Goal: Task Accomplishment & Management: Complete application form

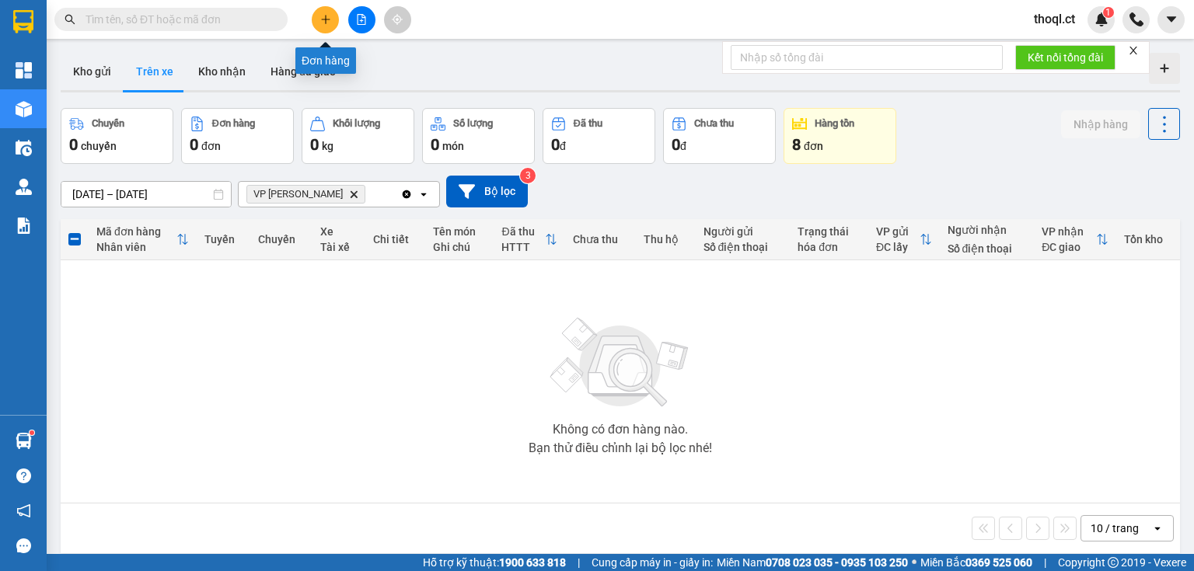
click at [329, 24] on icon "plus" at bounding box center [325, 19] width 11 height 11
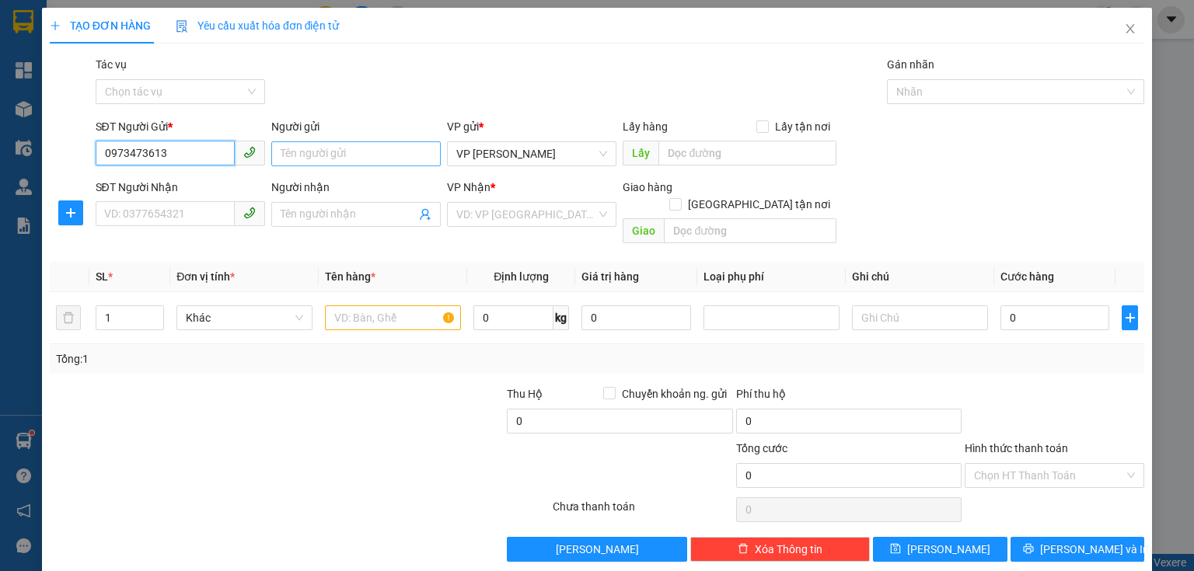
type input "0973473613"
click at [351, 159] on input "Người gửi" at bounding box center [355, 153] width 169 height 25
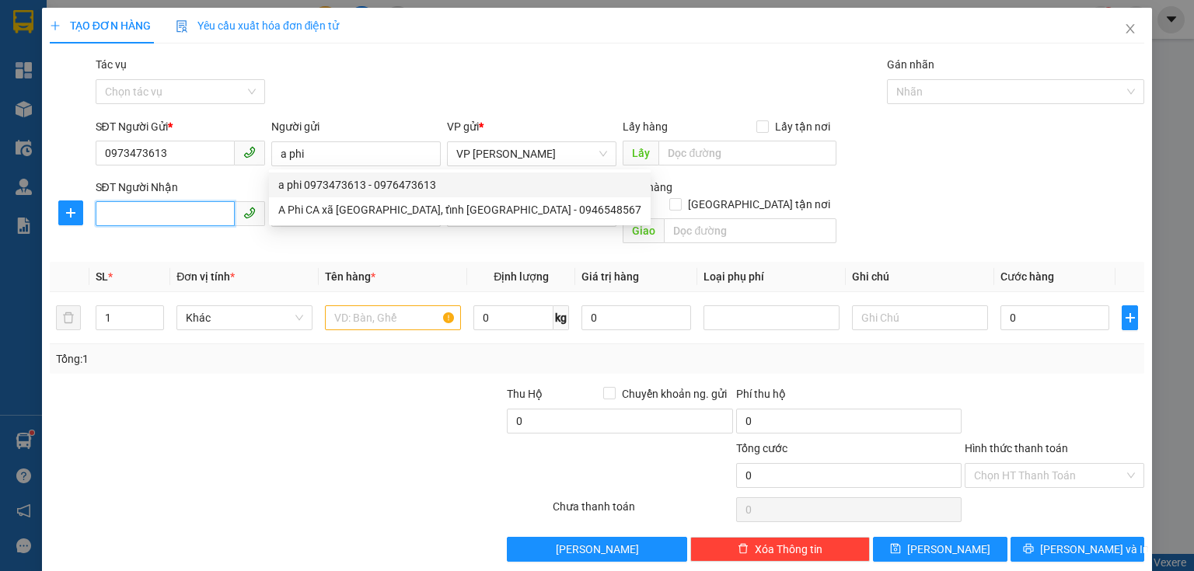
click at [149, 221] on input "SĐT Người Nhận" at bounding box center [165, 213] width 139 height 25
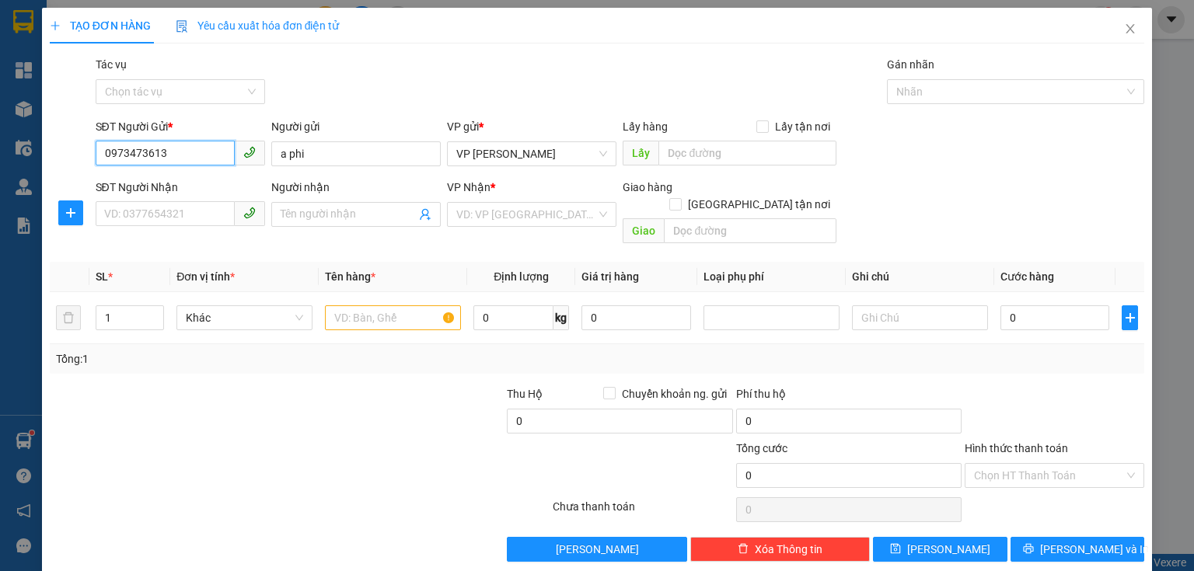
click at [205, 146] on input "0973473613" at bounding box center [165, 153] width 139 height 25
click at [315, 151] on input "a phi" at bounding box center [355, 153] width 169 height 25
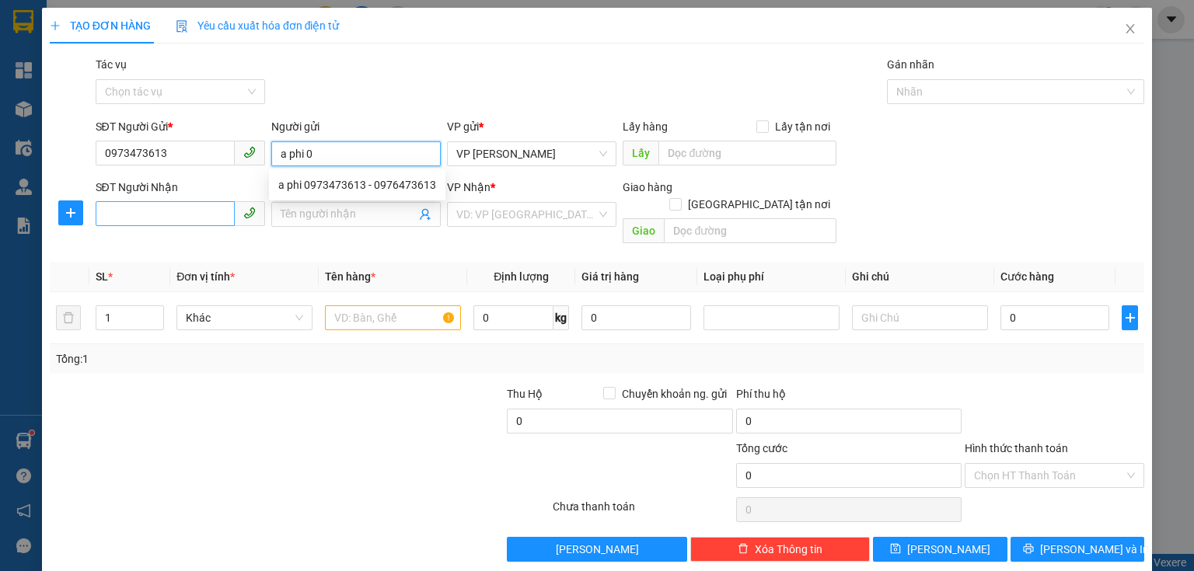
type input "a phi"
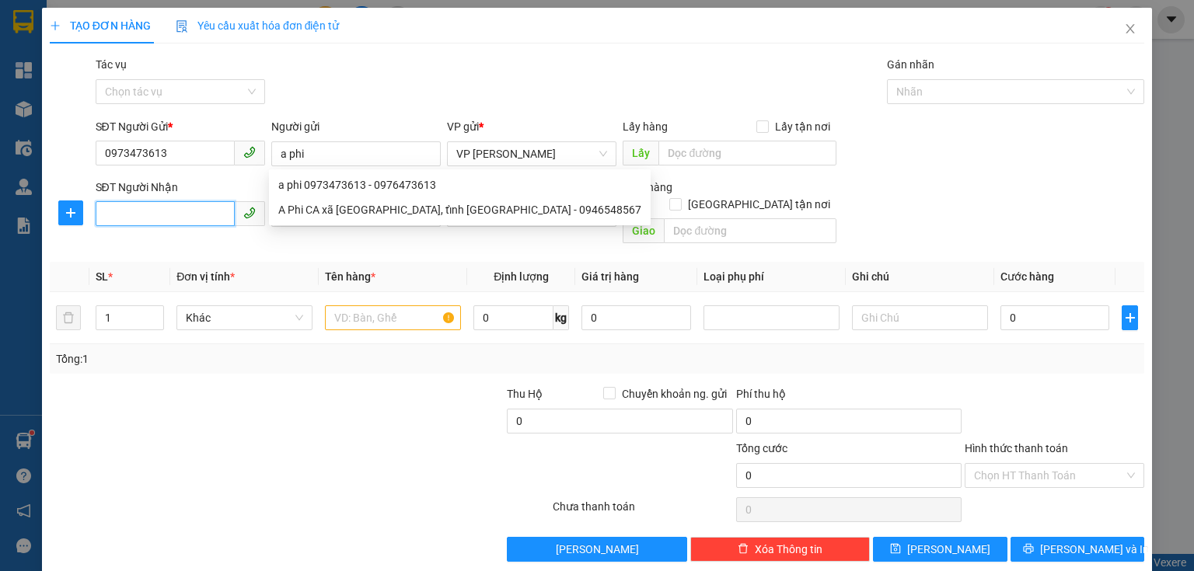
click at [127, 215] on input "SĐT Người Nhận" at bounding box center [165, 213] width 139 height 25
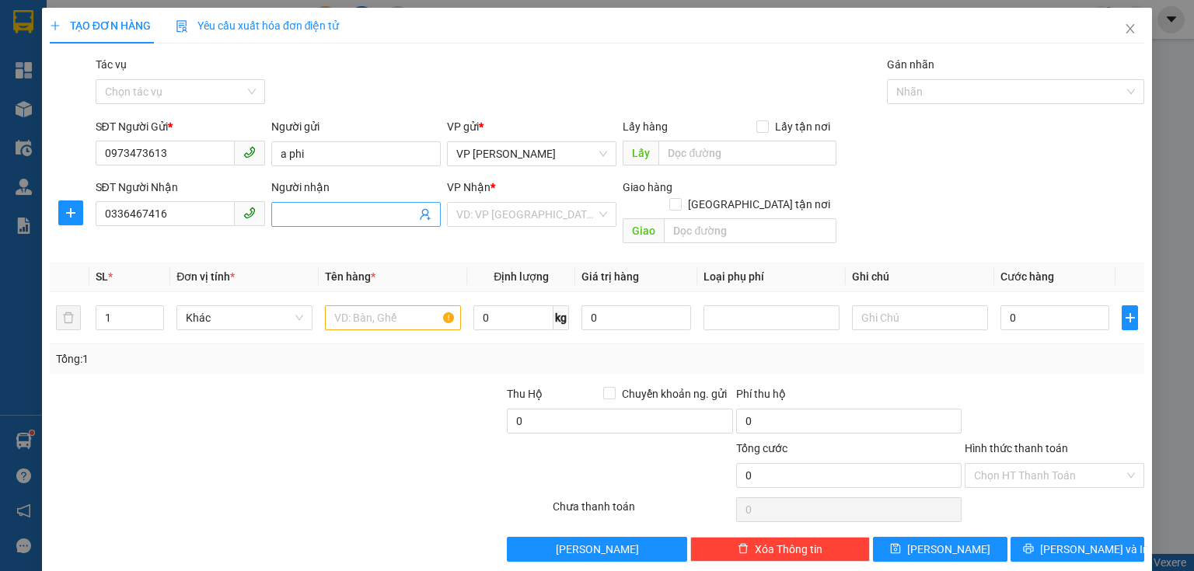
click at [302, 208] on input "Người nhận" at bounding box center [348, 214] width 135 height 17
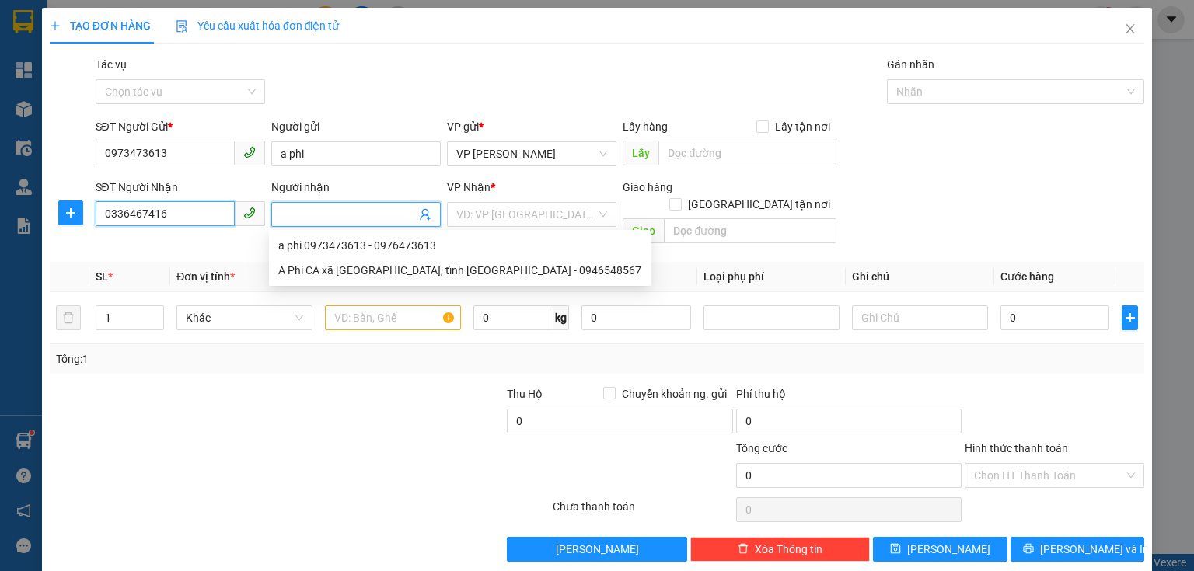
click at [194, 210] on input "0336467416" at bounding box center [165, 213] width 139 height 25
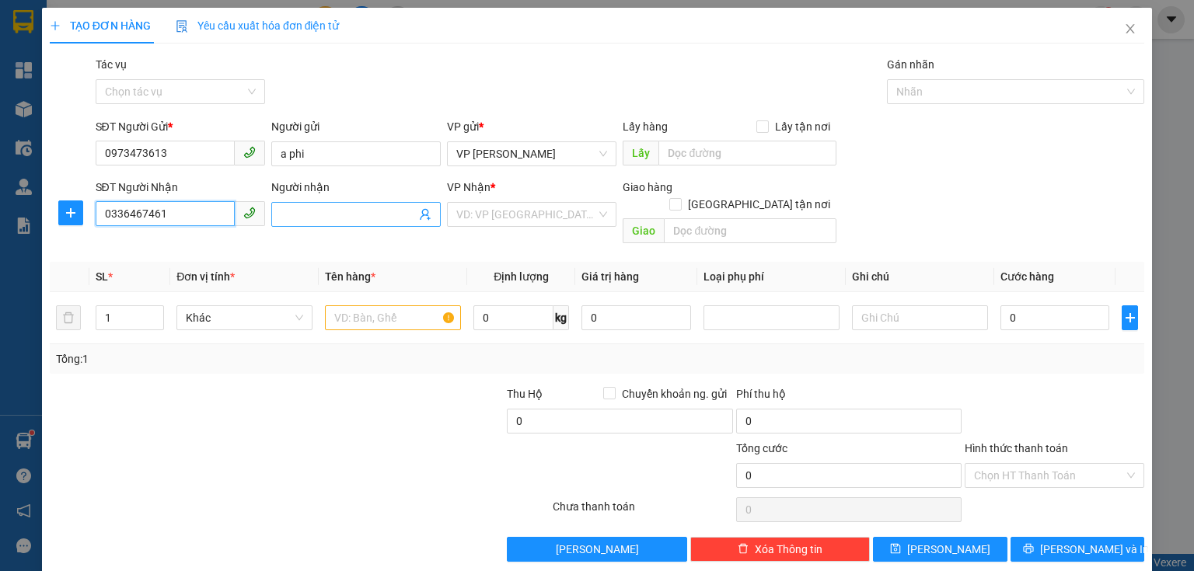
type input "0336467461"
click at [298, 218] on input "Người nhận" at bounding box center [348, 214] width 135 height 17
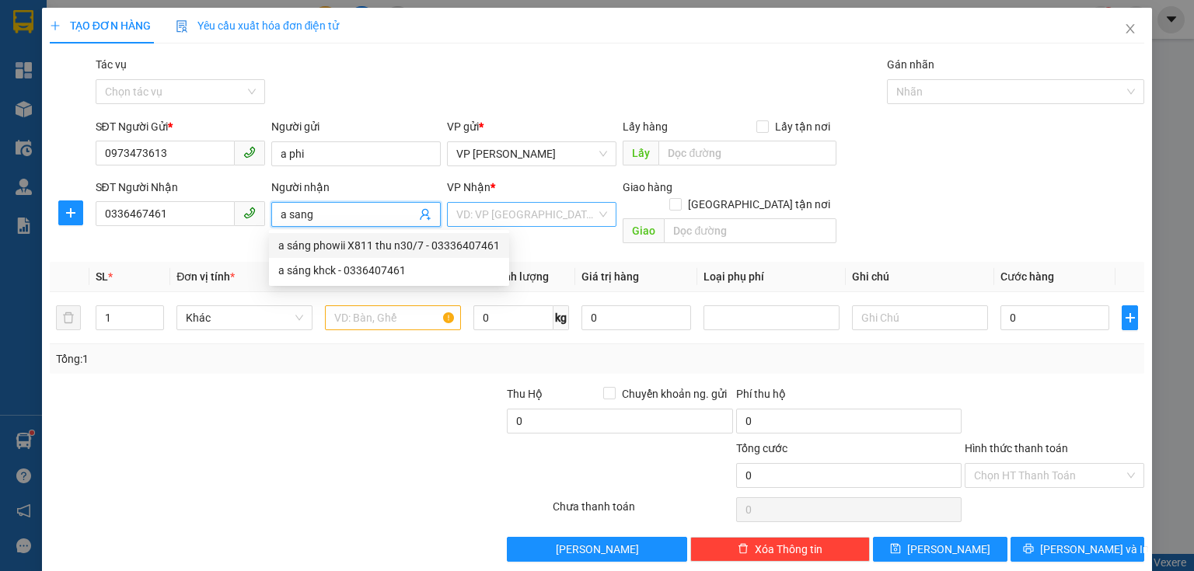
type input "a sang"
click at [479, 217] on input "search" at bounding box center [526, 214] width 140 height 23
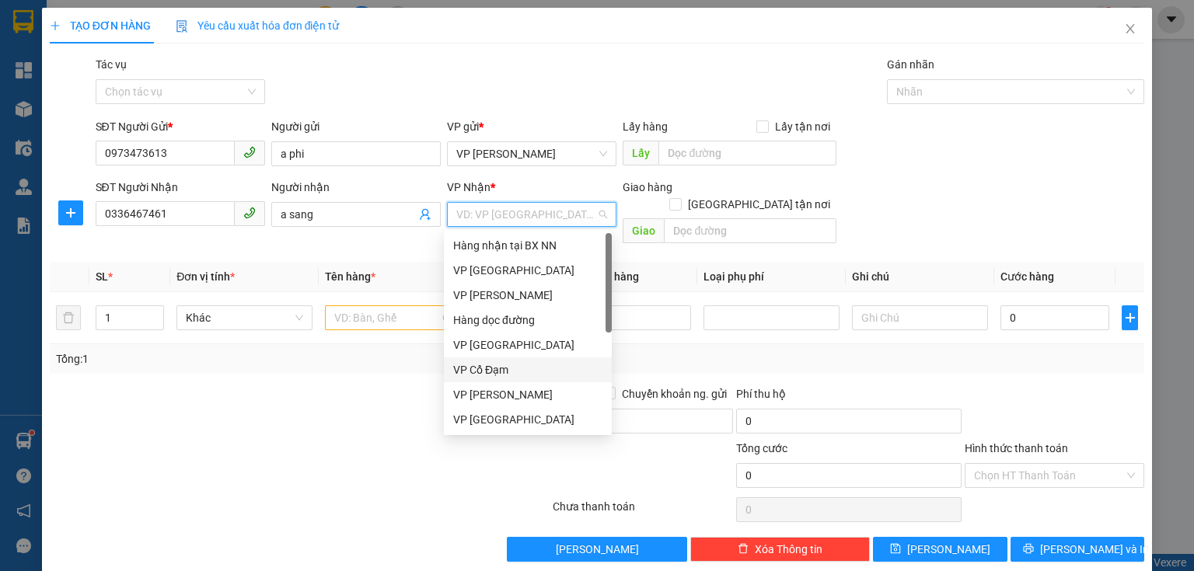
click at [501, 372] on div "VP Cổ Đạm" at bounding box center [527, 369] width 149 height 17
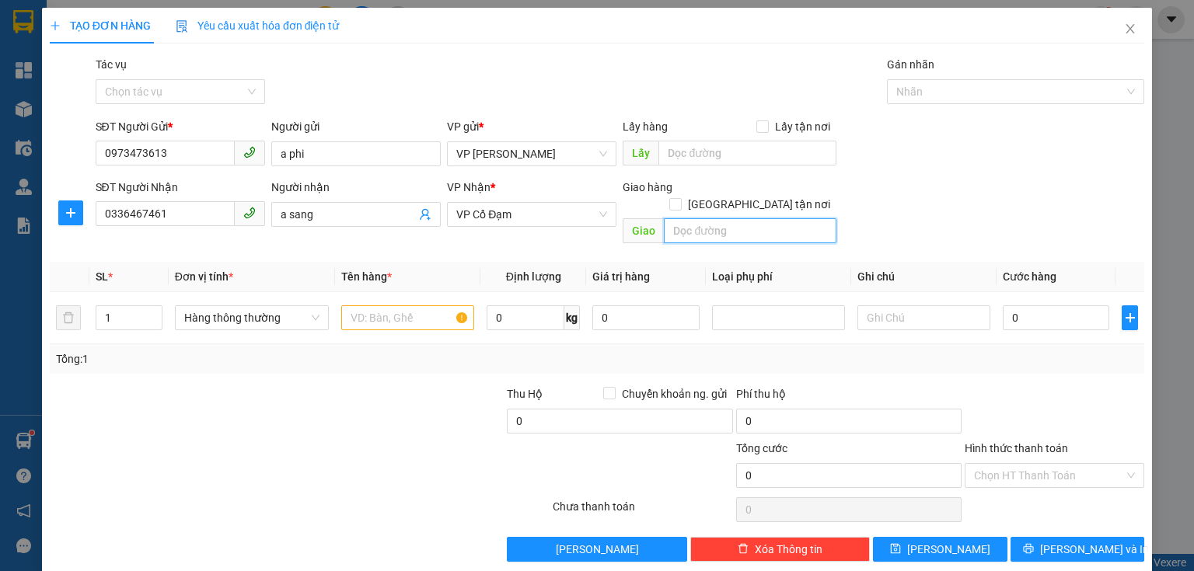
click at [738, 218] on input "text" at bounding box center [750, 230] width 173 height 25
type input "i"
type input "ích hậu"
click at [370, 305] on input "text" at bounding box center [407, 317] width 133 height 25
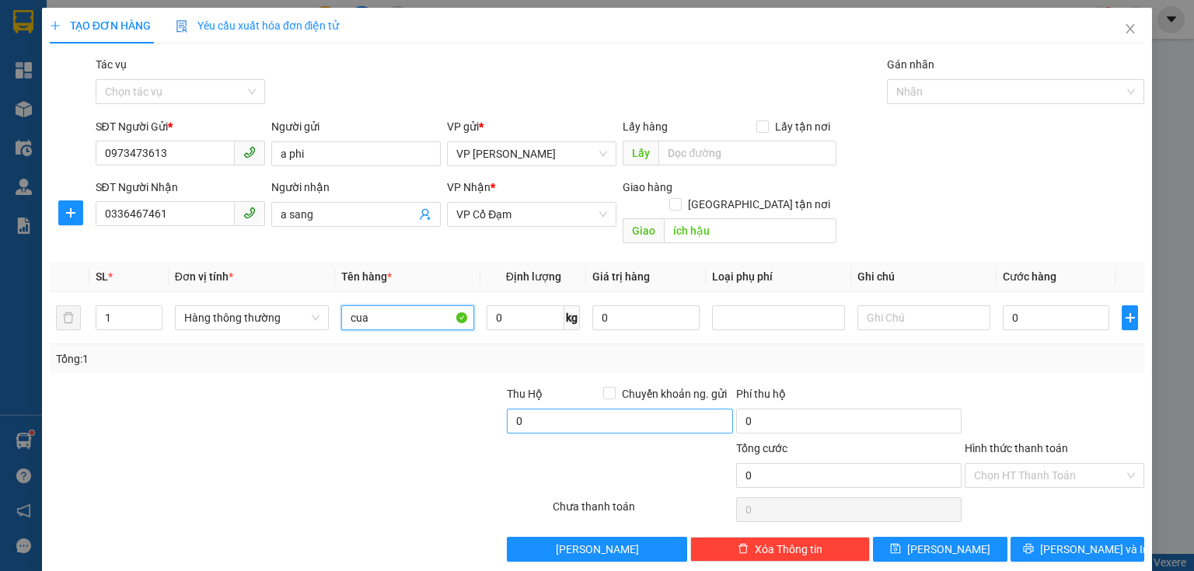
type input "cua"
click at [535, 409] on input "0" at bounding box center [619, 421] width 225 height 25
type input "1.400.000"
click at [871, 494] on div "0" at bounding box center [848, 509] width 225 height 31
click at [1007, 305] on input "0" at bounding box center [1056, 317] width 106 height 25
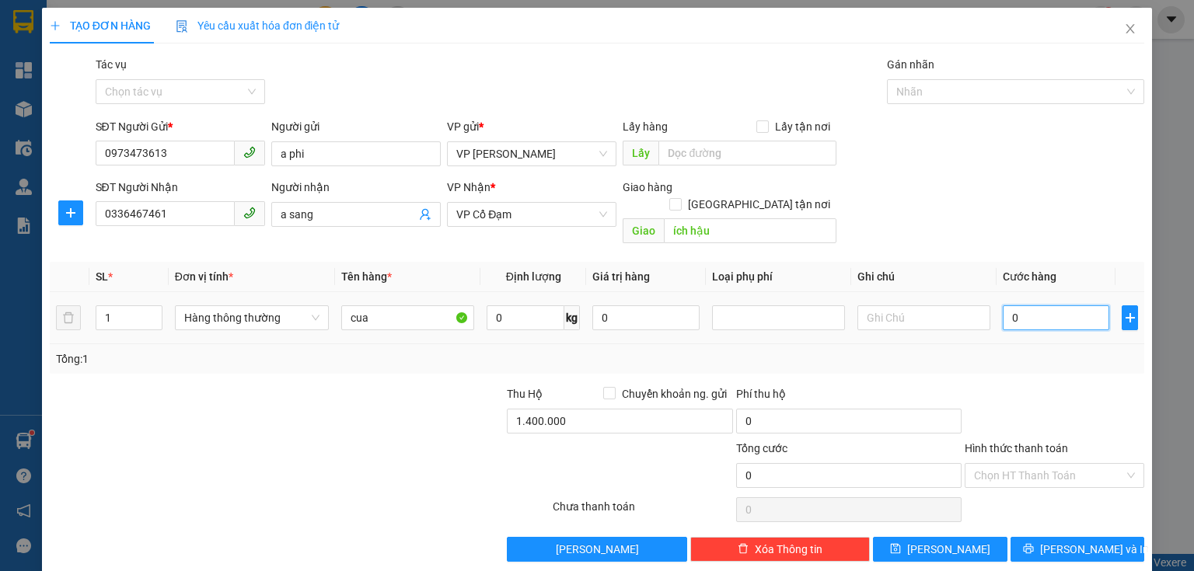
type input "5"
type input "50"
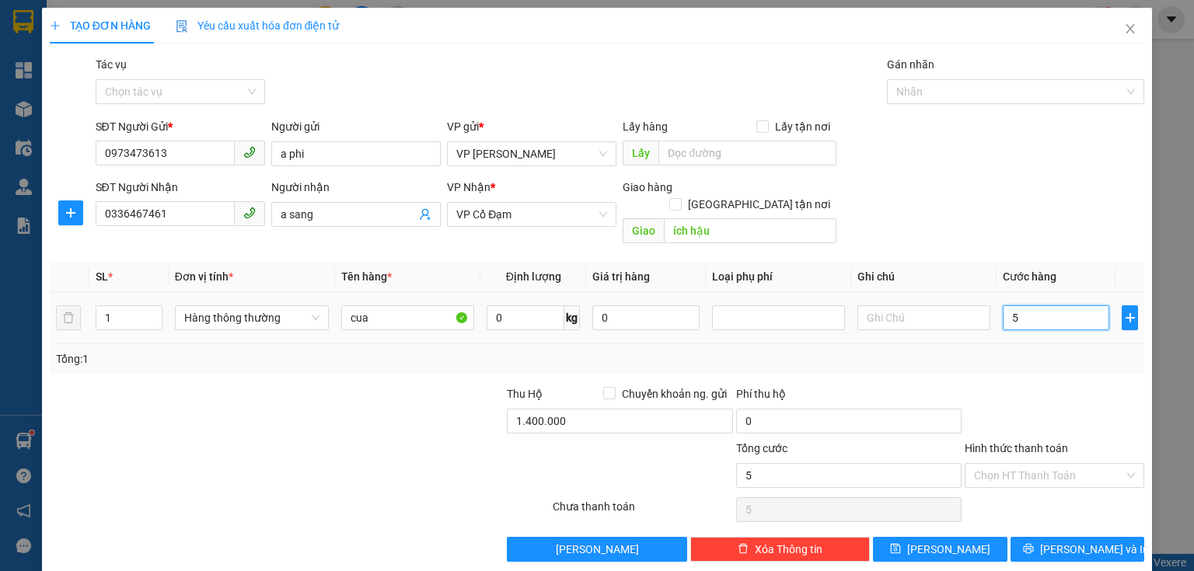
type input "50"
type input "50.000"
click at [1041, 386] on div at bounding box center [1054, 413] width 183 height 54
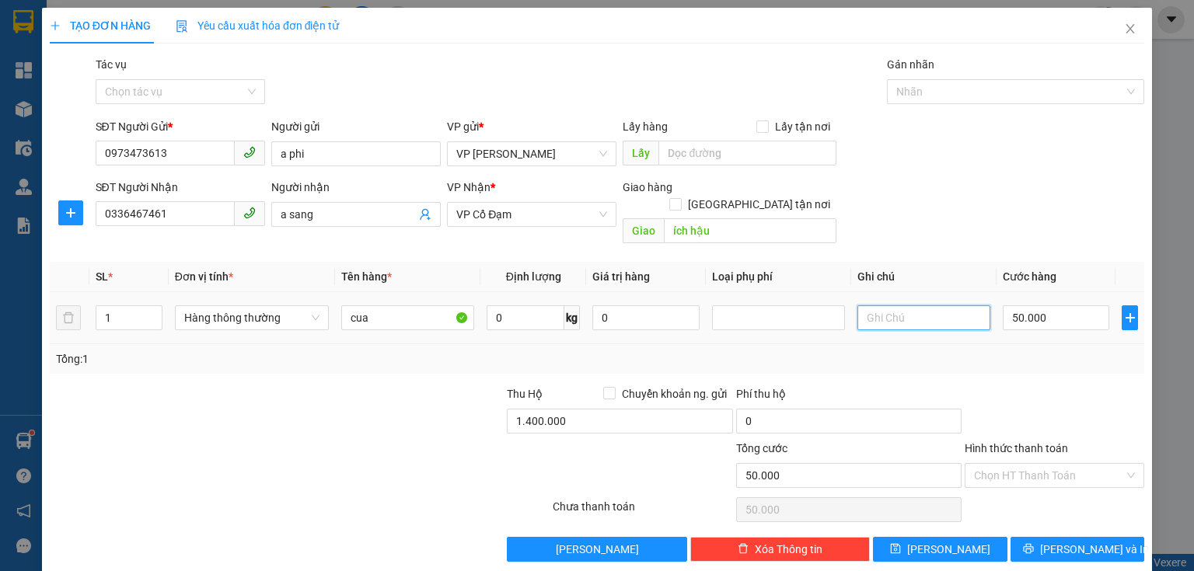
click at [873, 305] on input "text" at bounding box center [923, 317] width 133 height 25
click at [138, 216] on input "0336467461" at bounding box center [165, 213] width 139 height 25
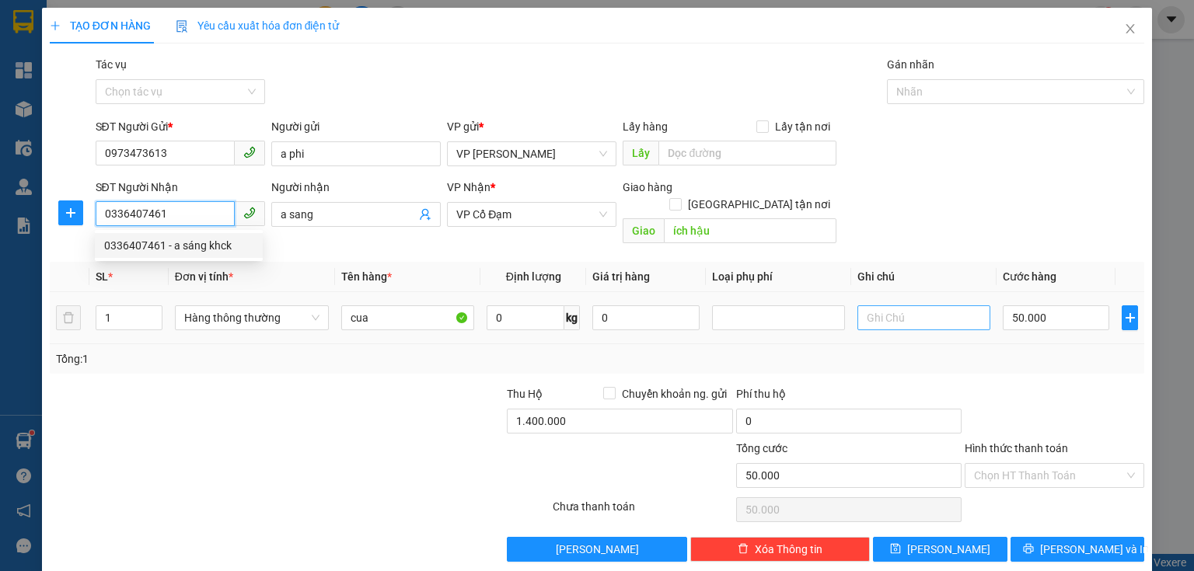
type input "0336407461"
click at [873, 311] on input "text" at bounding box center [923, 317] width 133 height 25
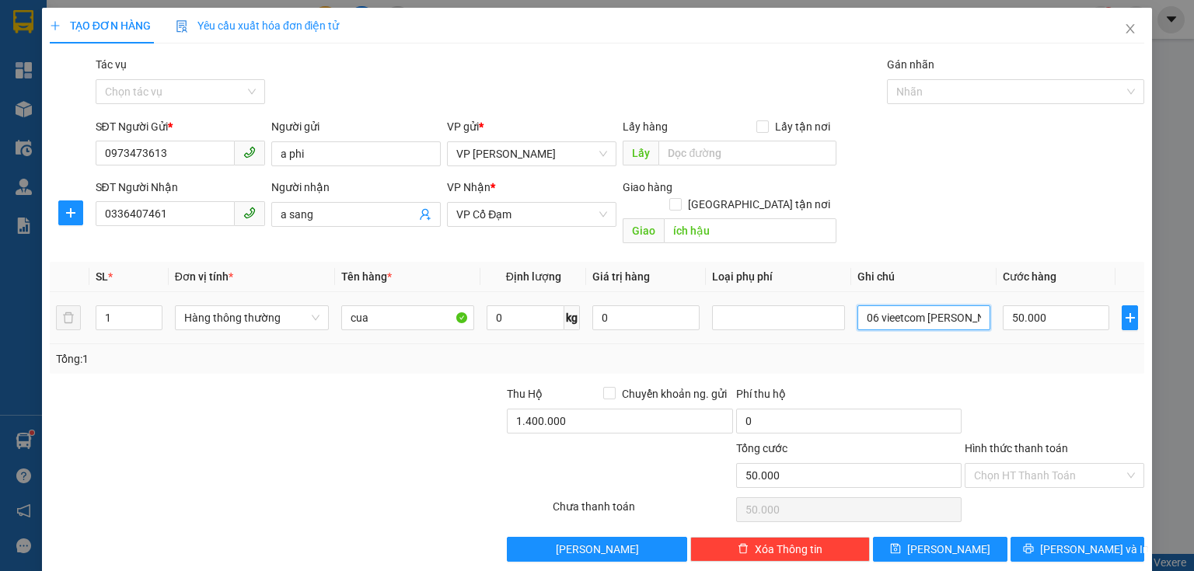
scroll to position [0, 53]
type input "1043146706 vieetcom trần thị mai"
click at [1066, 541] on span "[PERSON_NAME] và In" at bounding box center [1094, 549] width 109 height 17
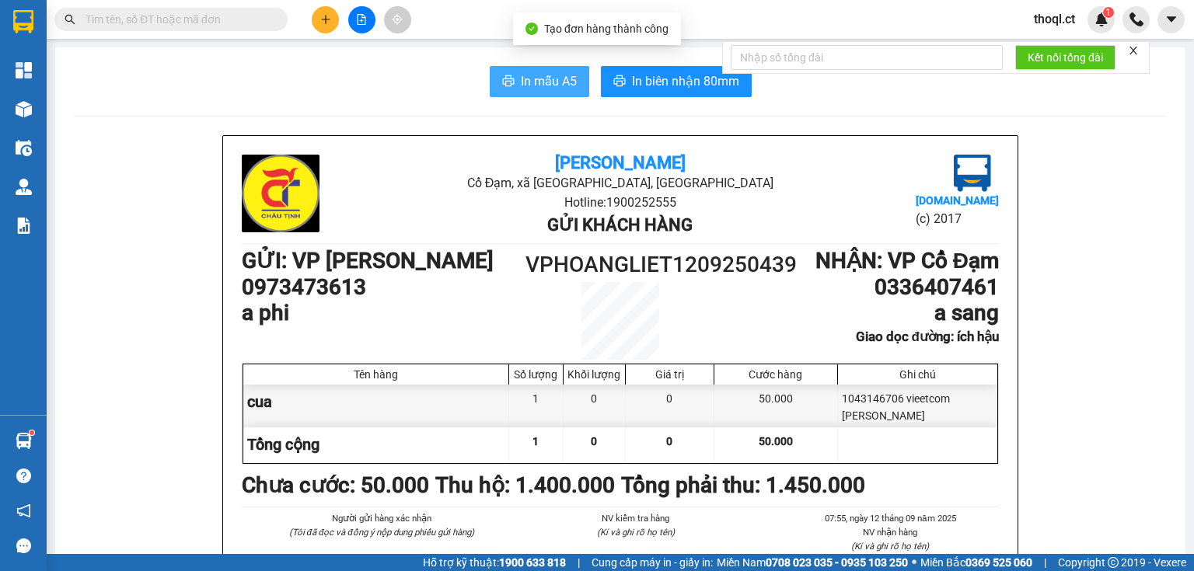
click at [521, 81] on span "In mẫu A5" at bounding box center [549, 81] width 56 height 19
click at [326, 19] on icon "plus" at bounding box center [325, 19] width 11 height 11
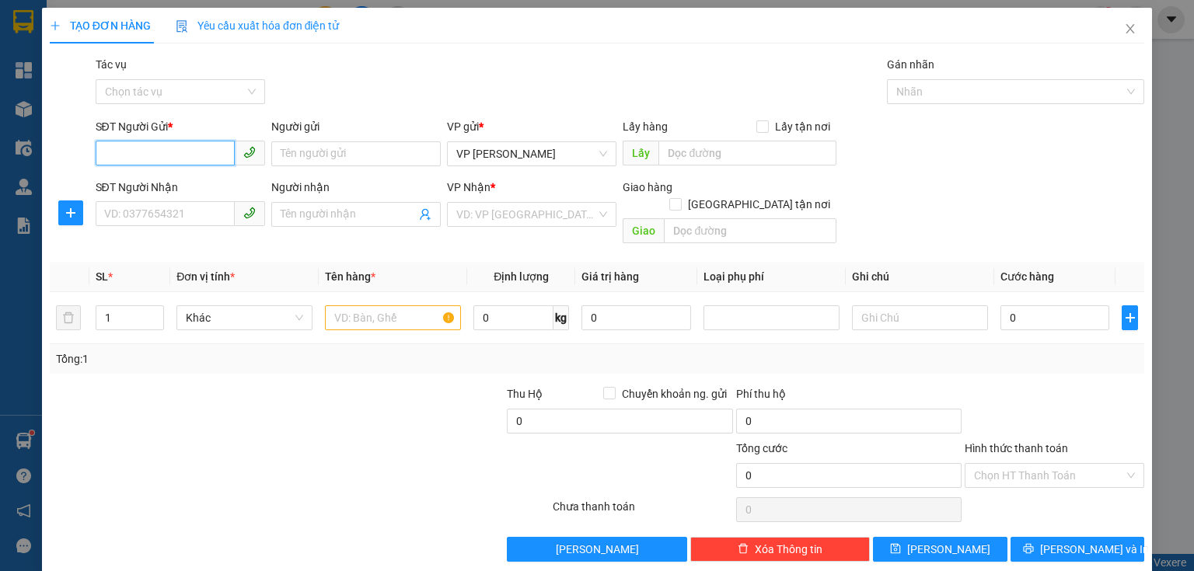
click at [183, 154] on input "SĐT Người Gửi *" at bounding box center [165, 153] width 139 height 25
type input "0338107728"
click at [333, 148] on input "Người gửi" at bounding box center [355, 153] width 169 height 25
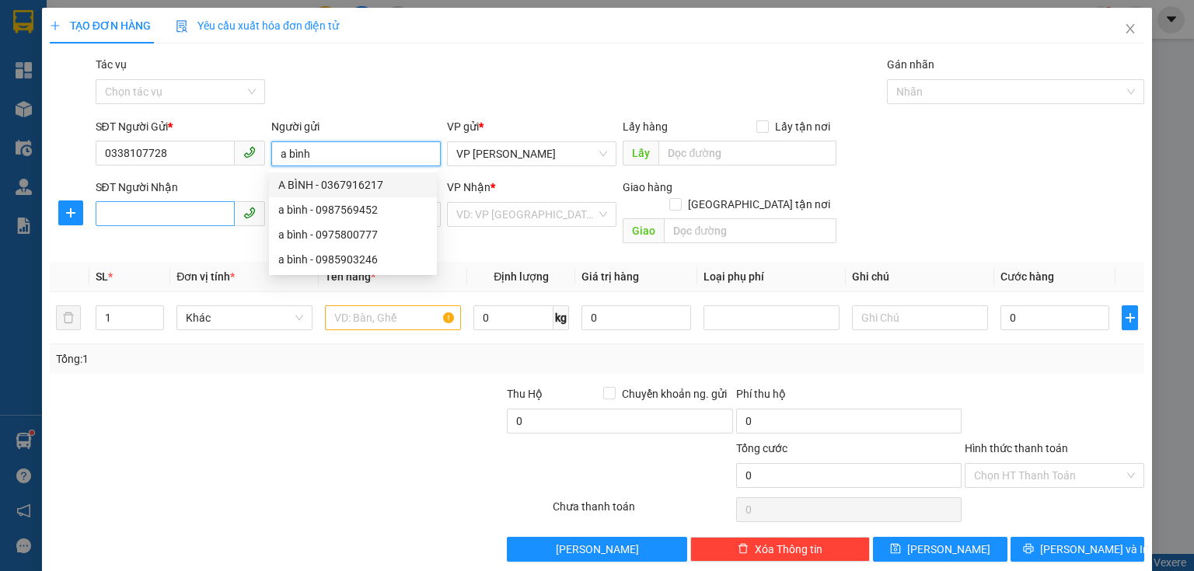
type input "a bình"
click at [172, 218] on input "SĐT Người Nhận" at bounding box center [165, 213] width 139 height 25
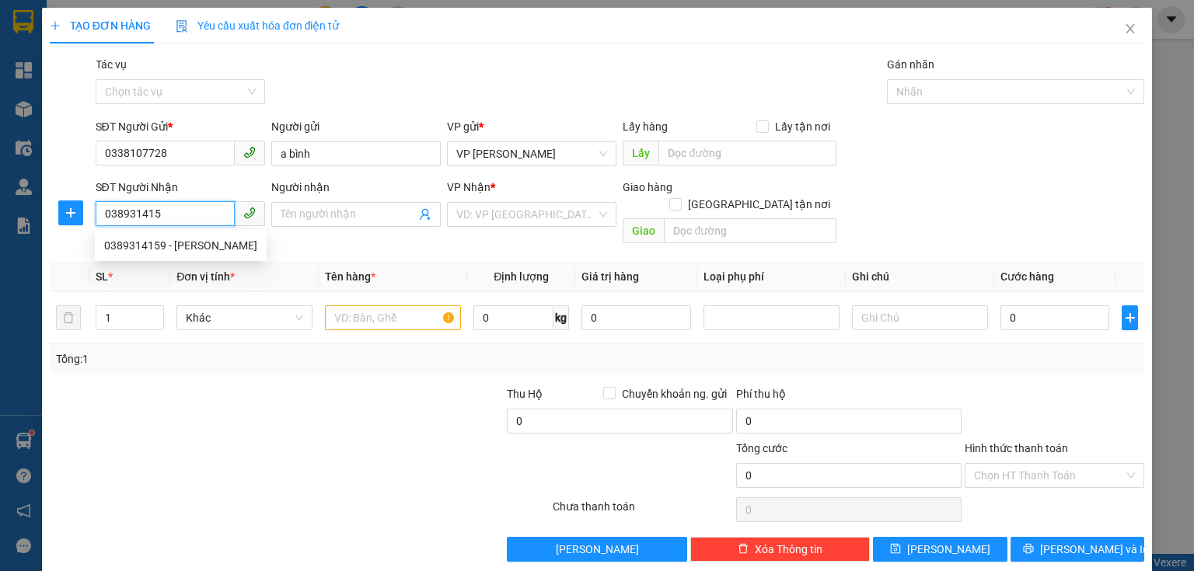
type input "0389314159"
click at [198, 249] on div "0389314159 - Trần Văn Tuyên" at bounding box center [180, 245] width 153 height 17
type input "[PERSON_NAME]"
type input "xuân thành"
type input "240.000"
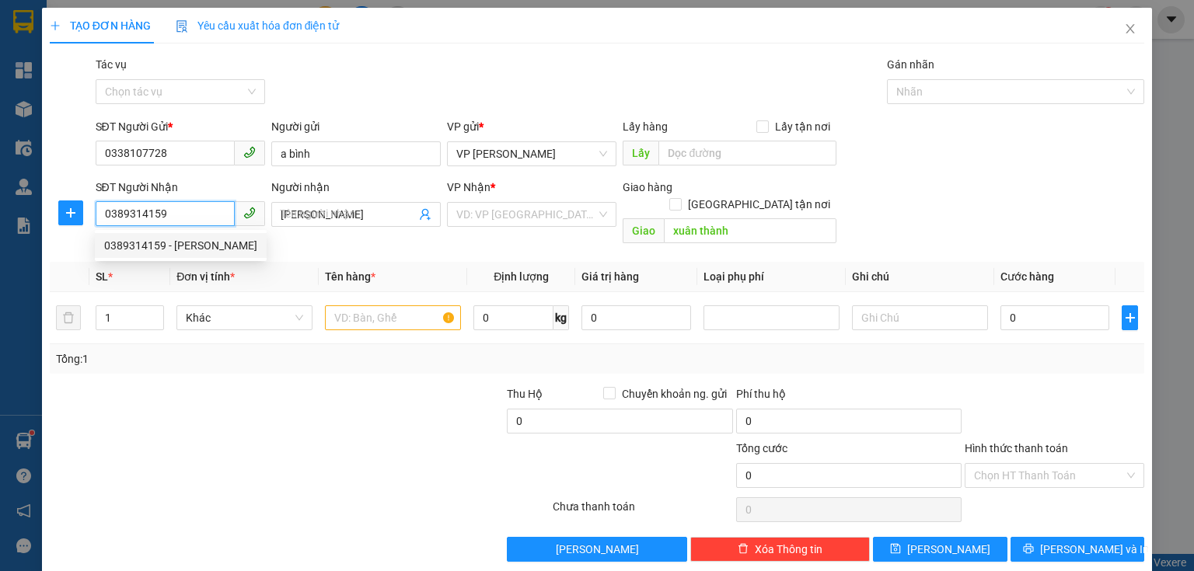
type input "240.000"
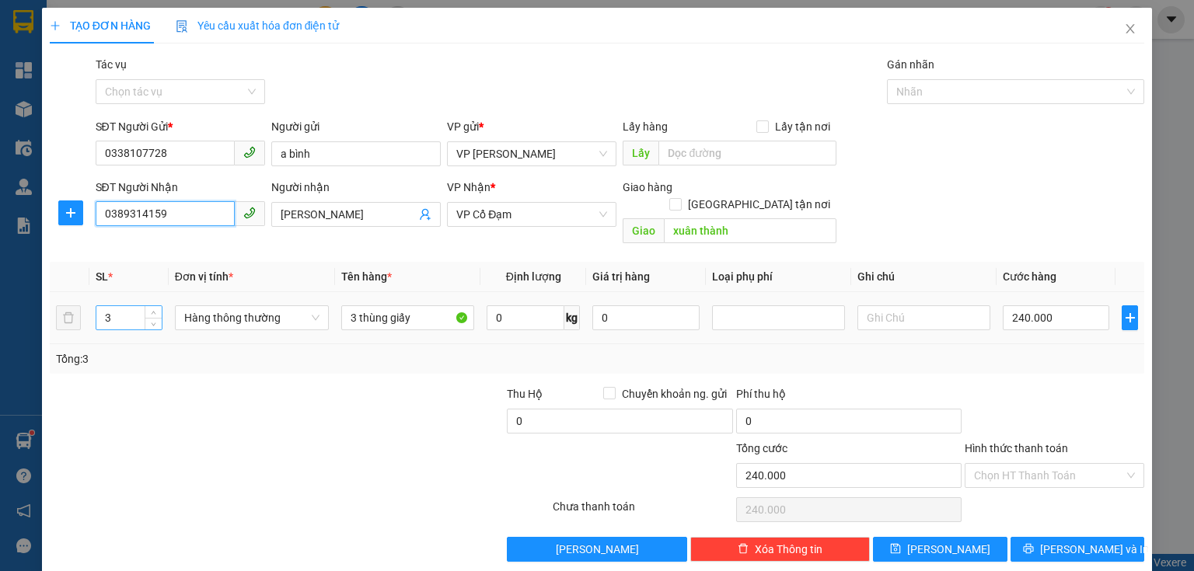
type input "0389314159"
click at [124, 306] on input "3" at bounding box center [128, 317] width 65 height 23
type input "1"
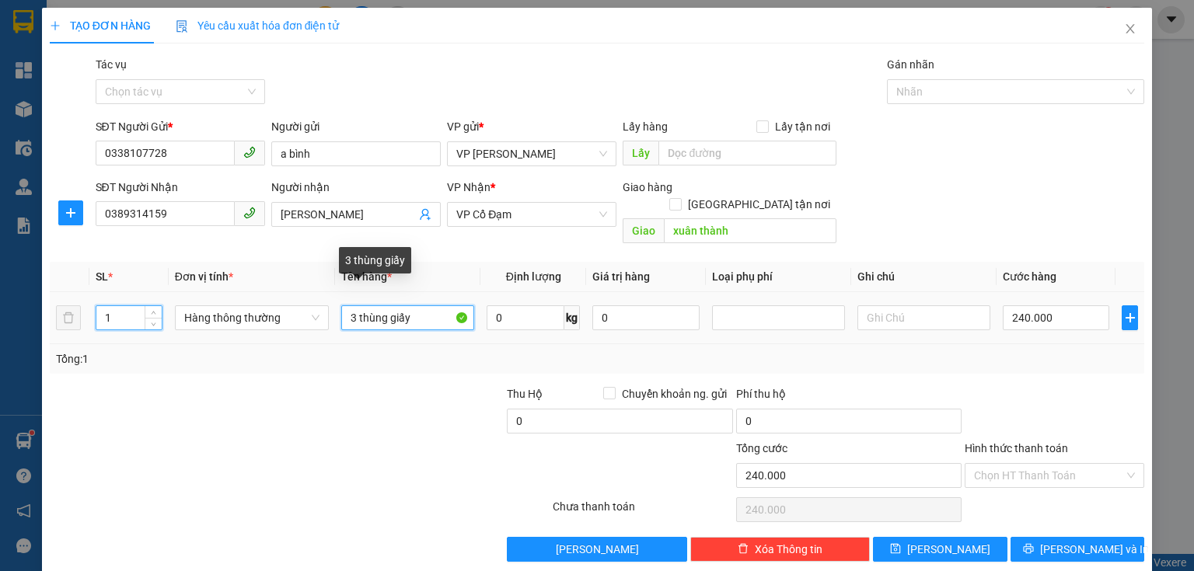
click at [412, 305] on input "3 thùng giấy" at bounding box center [407, 317] width 133 height 25
type input "3"
type input "1 dèn"
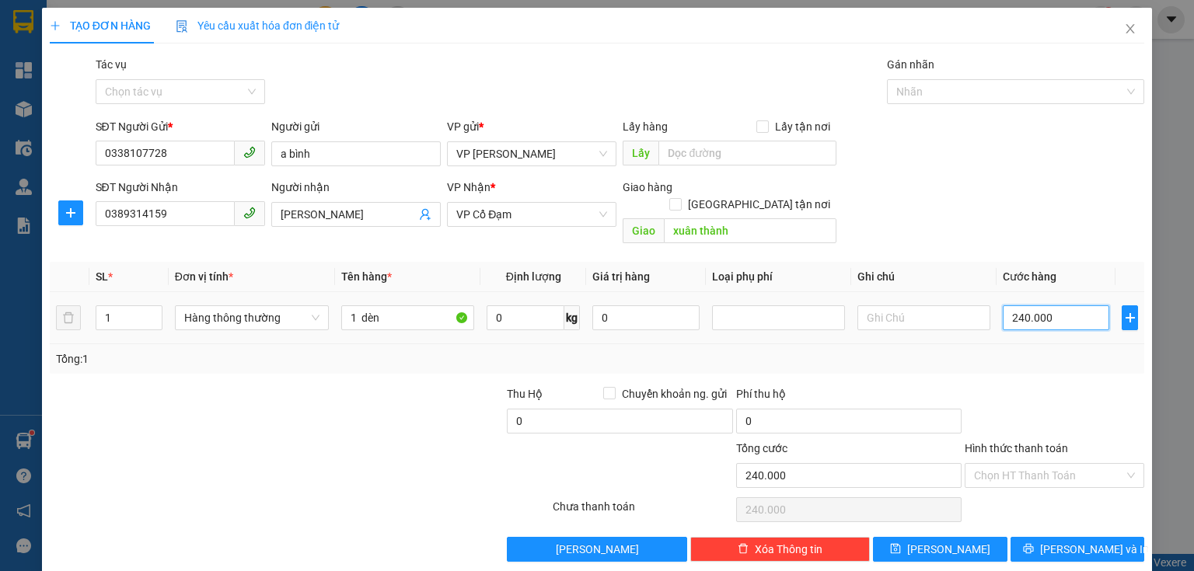
click at [1040, 309] on input "240.000" at bounding box center [1056, 317] width 106 height 25
type input "0"
type input "3"
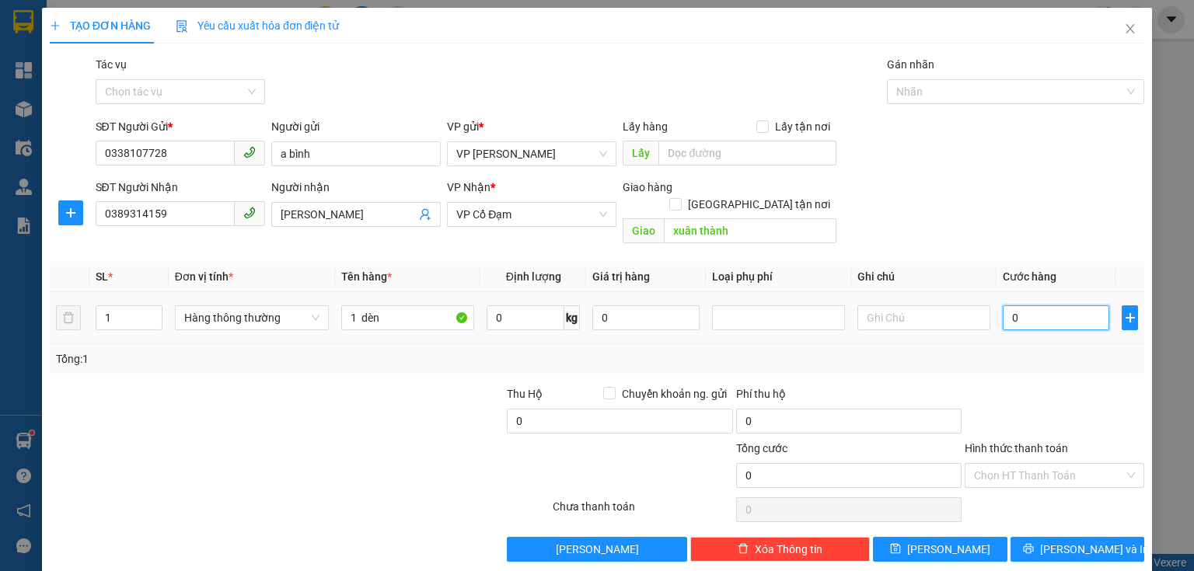
type input "3"
type input "03"
type input "0"
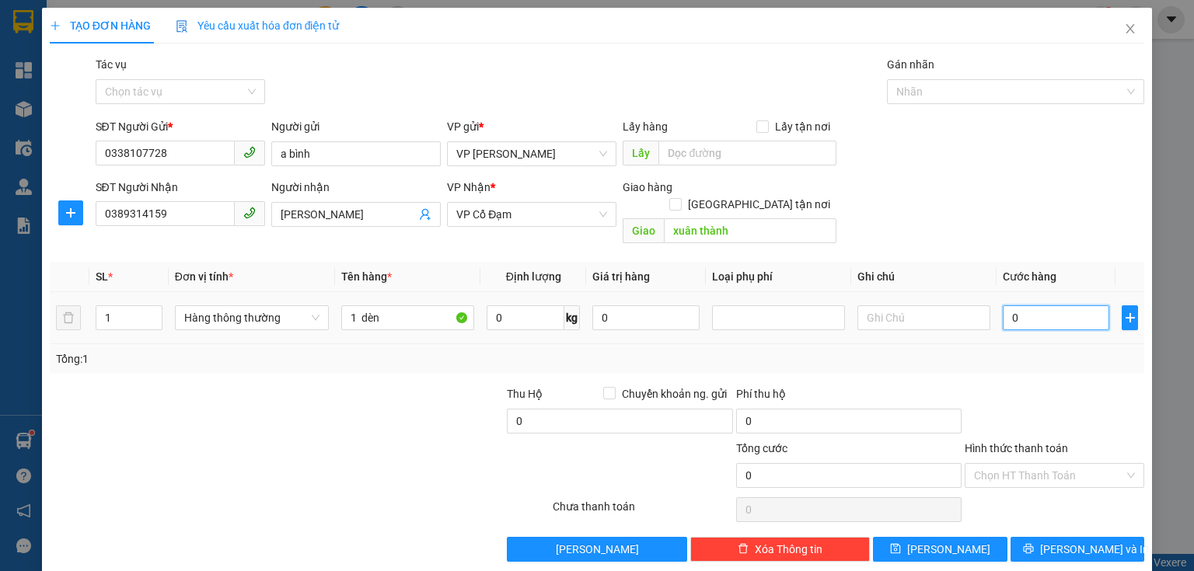
click at [1003, 305] on input "0" at bounding box center [1056, 317] width 106 height 25
type input "30"
type input "30.000"
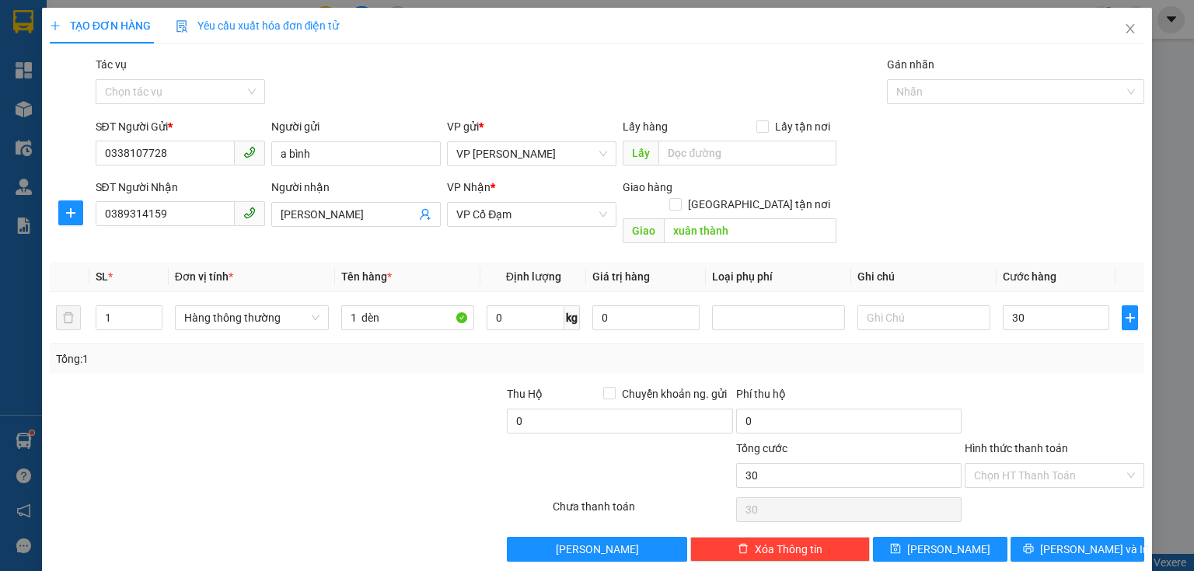
type input "30.000"
click at [998, 351] on div "Tổng: 1" at bounding box center [597, 359] width 1082 height 17
click at [1069, 541] on span "[PERSON_NAME] và In" at bounding box center [1094, 549] width 109 height 17
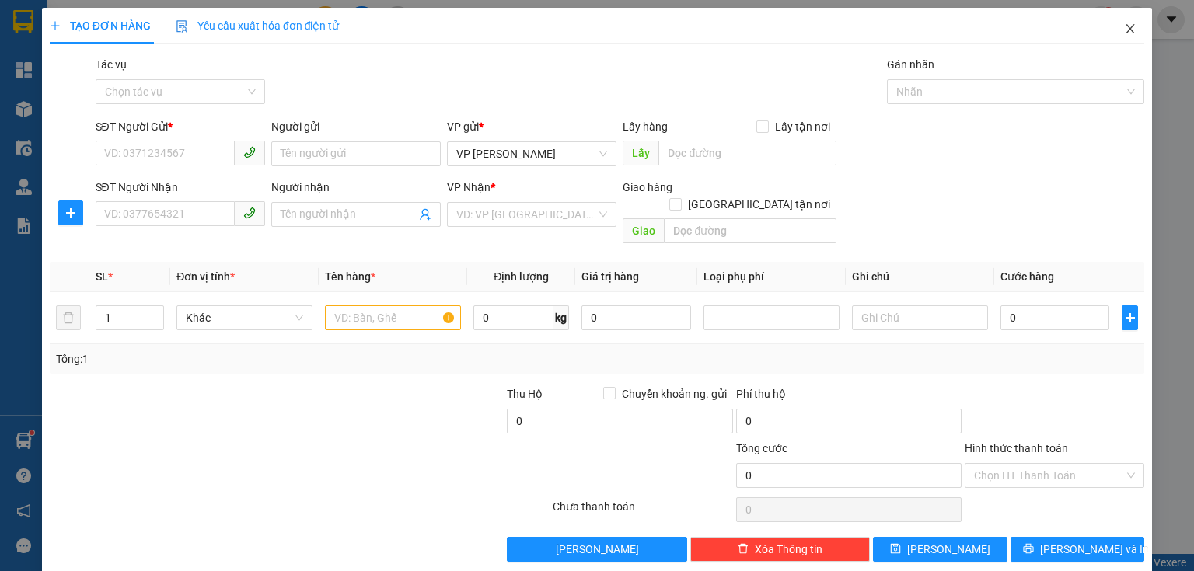
click at [1124, 30] on icon "close" at bounding box center [1130, 29] width 12 height 12
click at [1124, 29] on icon "close" at bounding box center [1130, 29] width 12 height 12
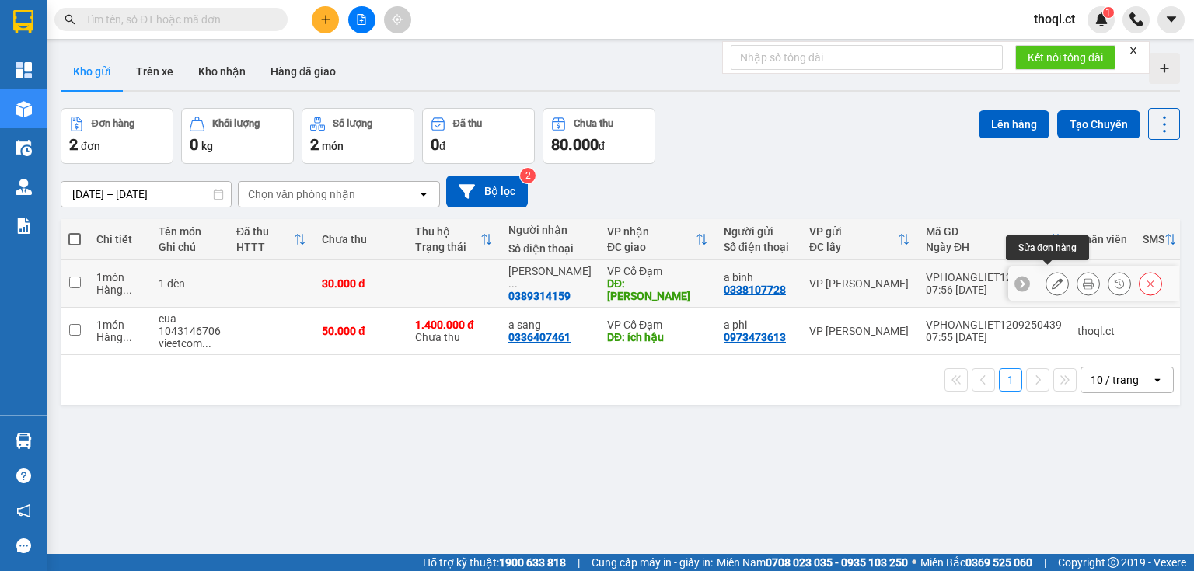
click at [1052, 279] on icon at bounding box center [1057, 283] width 11 height 11
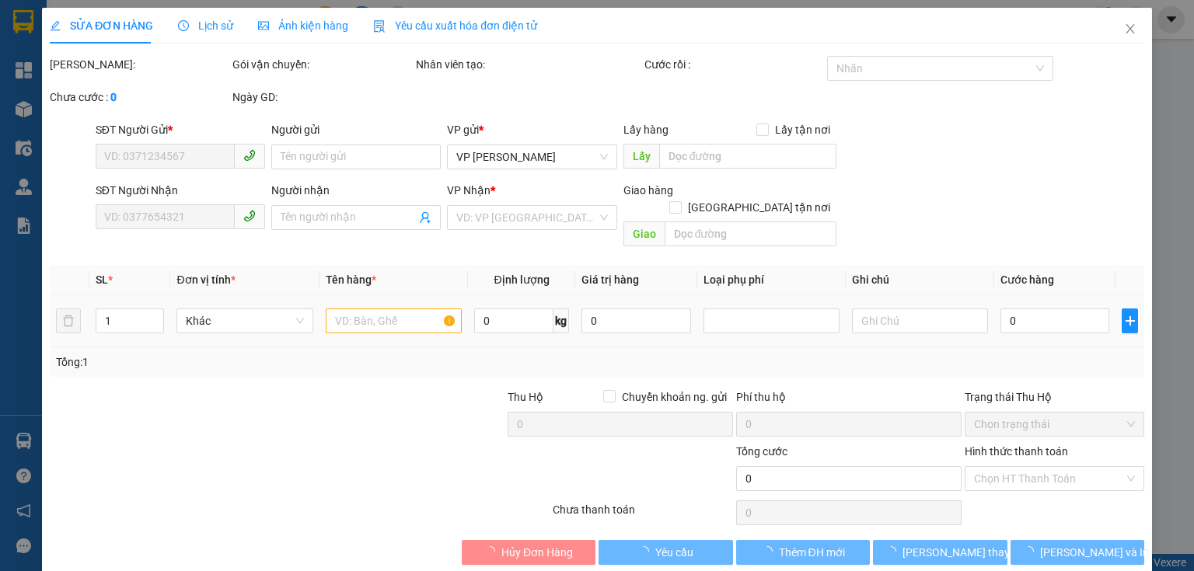
type input "0338107728"
type input "a bình"
type input "0389314159"
type input "[PERSON_NAME]"
type input "xuân thành"
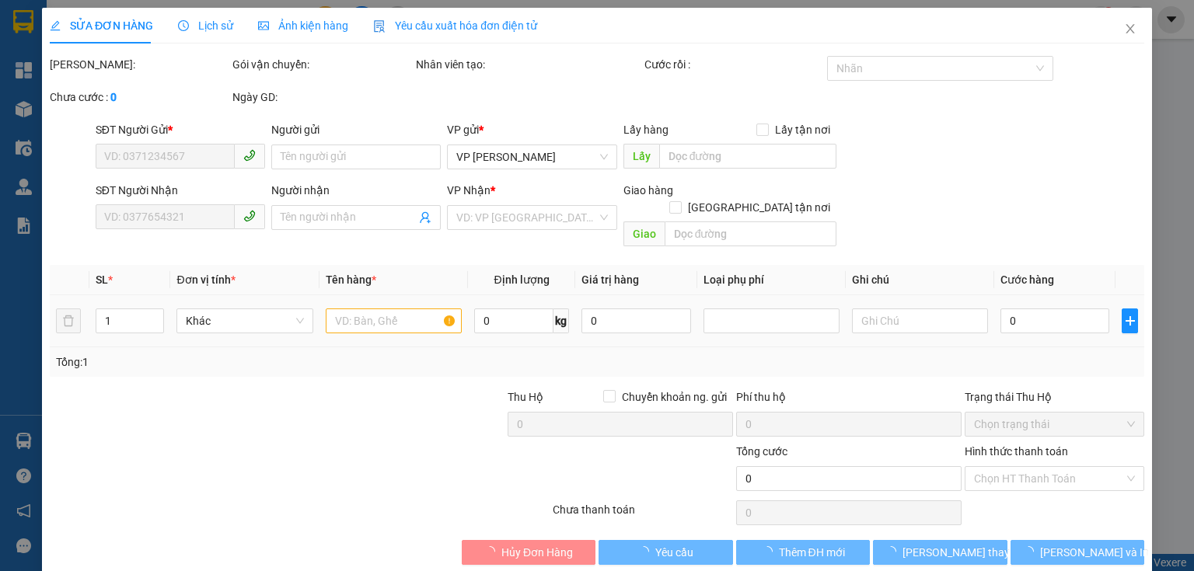
type input "30.000"
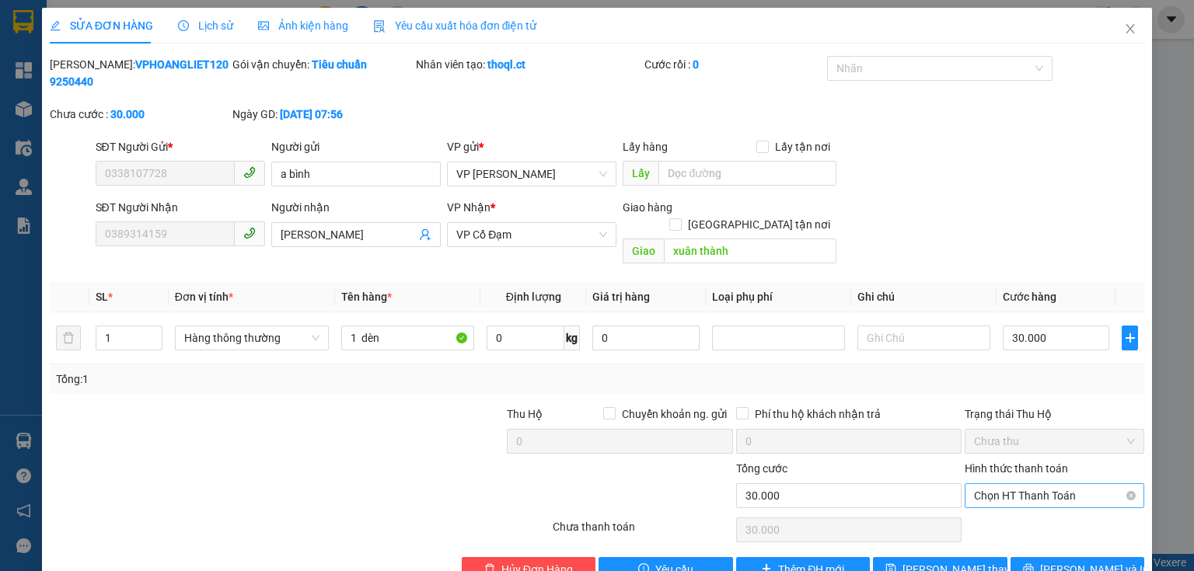
click at [1055, 484] on span "Chọn HT Thanh Toán" at bounding box center [1054, 495] width 161 height 23
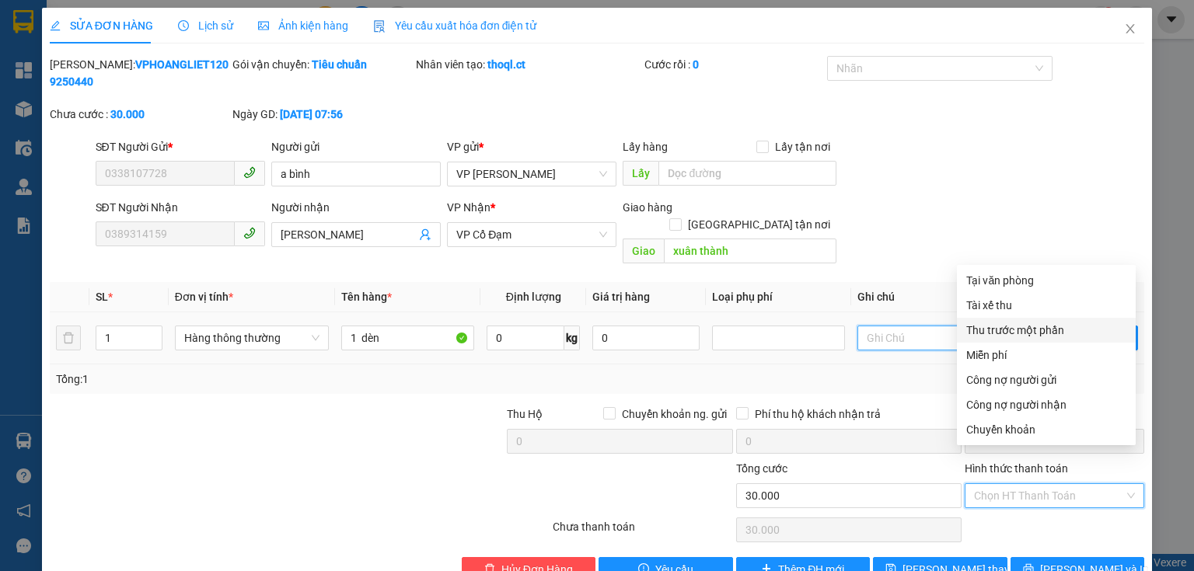
click at [876, 326] on input "text" at bounding box center [923, 338] width 133 height 25
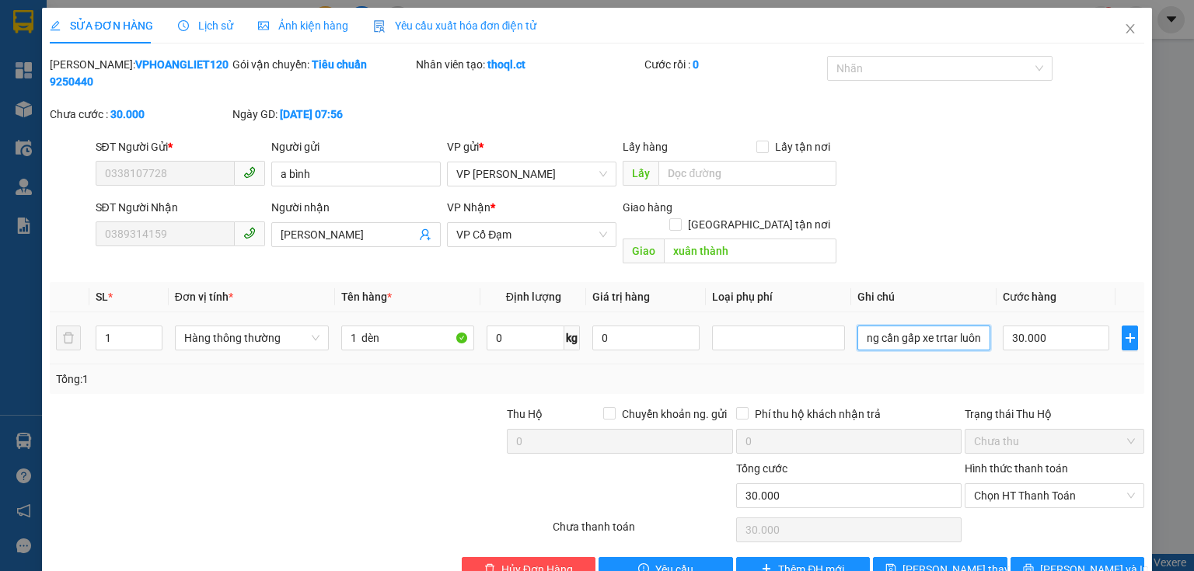
scroll to position [0, 16]
click at [1094, 484] on span "Chọn HT Thanh Toán" at bounding box center [1054, 495] width 161 height 23
type input "hàng cần gấp xe trtar luôn"
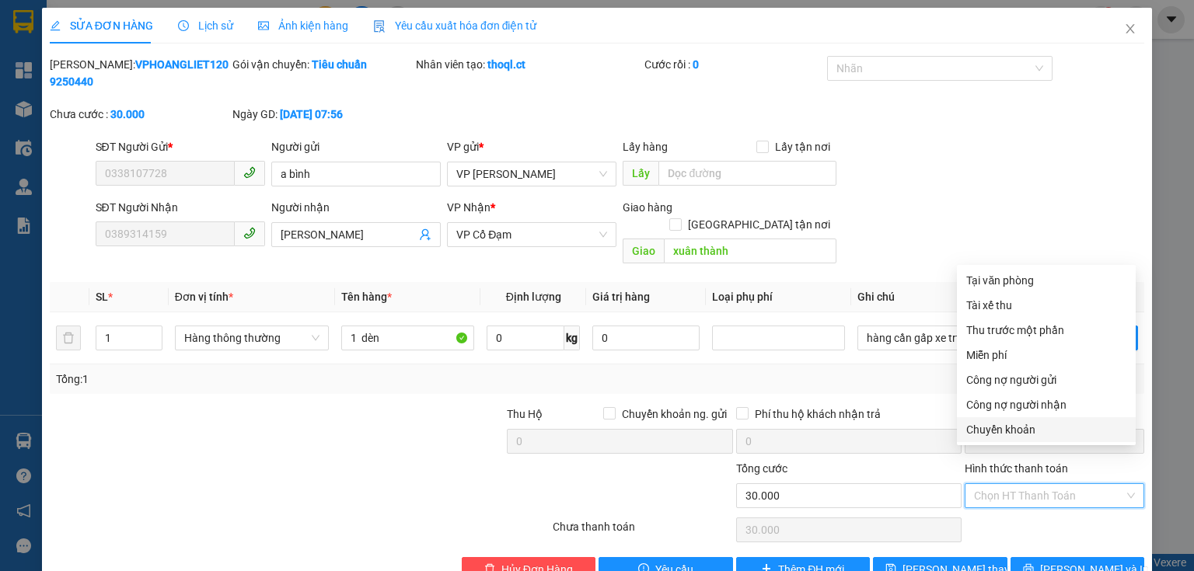
click at [1042, 427] on div "Chuyển khoản" at bounding box center [1046, 429] width 160 height 17
type input "0"
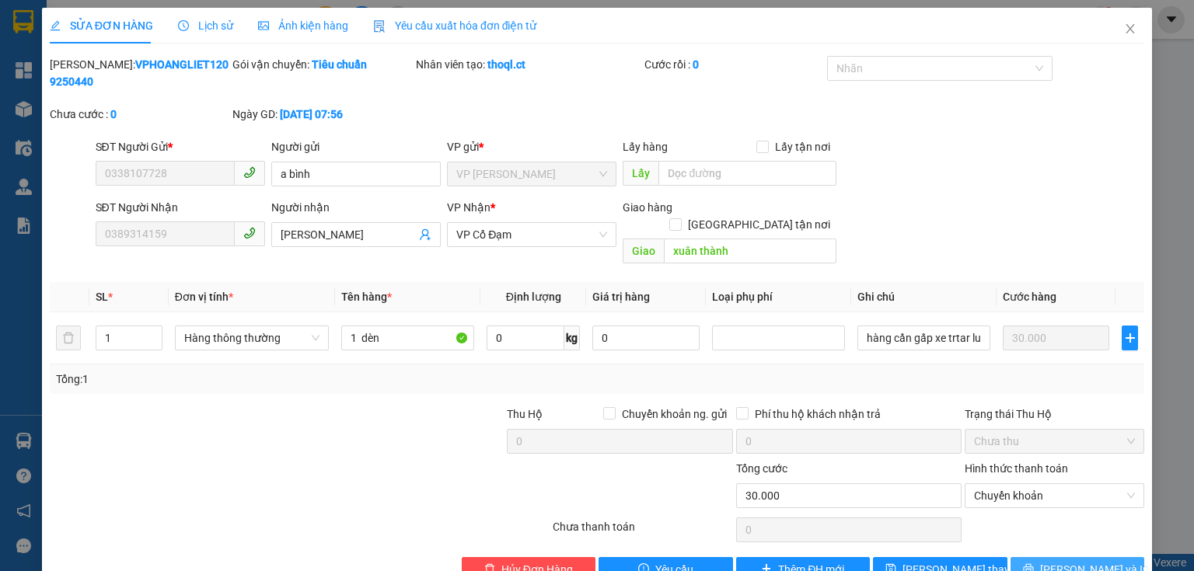
click at [1059, 561] on span "[PERSON_NAME] và In" at bounding box center [1094, 569] width 109 height 17
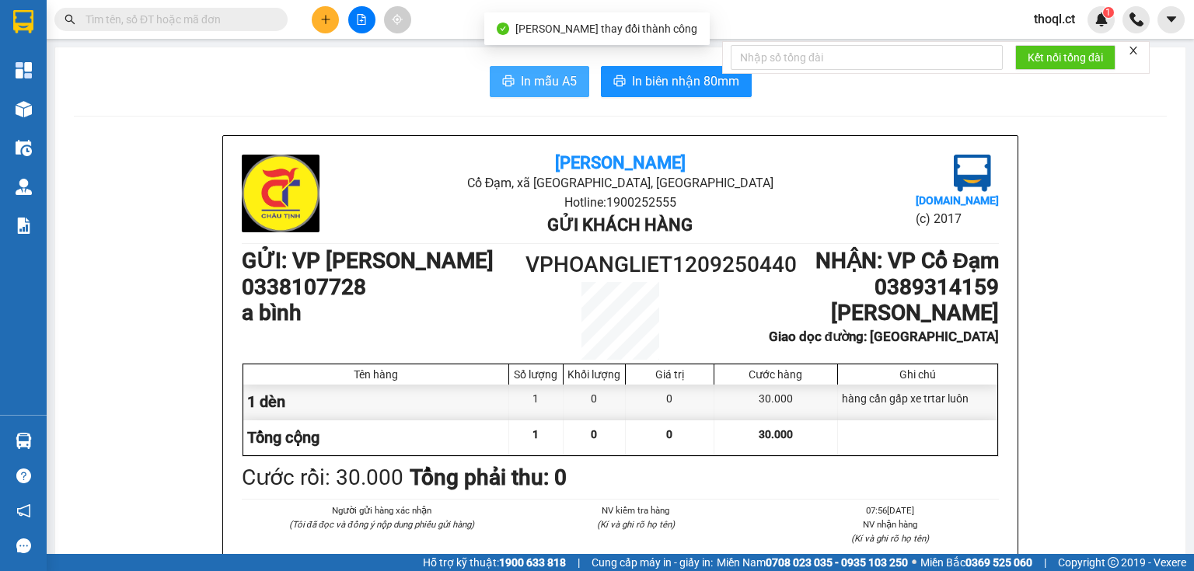
click at [563, 87] on span "In mẫu A5" at bounding box center [549, 81] width 56 height 19
